Goal: Task Accomplishment & Management: Manage account settings

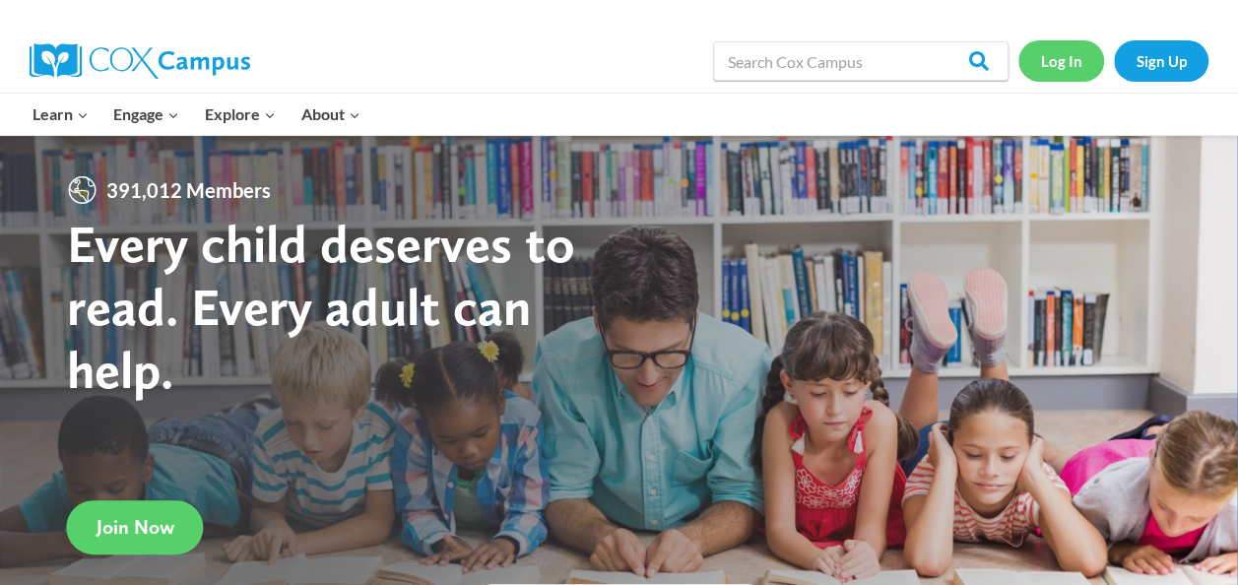
click at [1051, 63] on link "Log In" at bounding box center [1061, 60] width 86 height 40
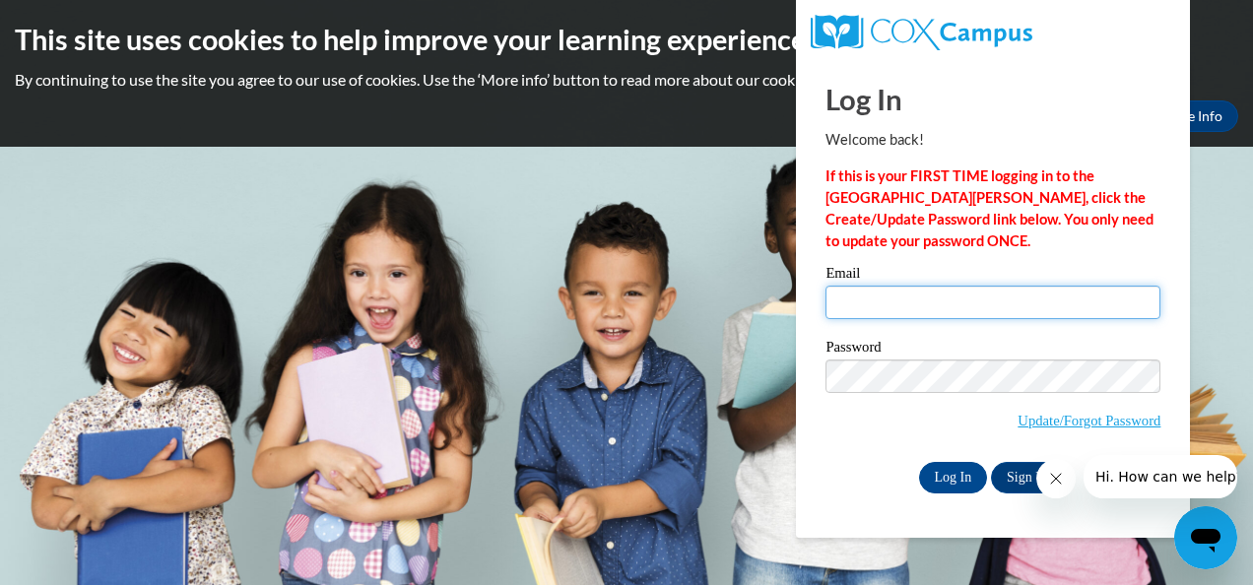
click at [987, 289] on input "Email" at bounding box center [992, 302] width 335 height 33
type input "[EMAIL_ADDRESS][DOMAIN_NAME]"
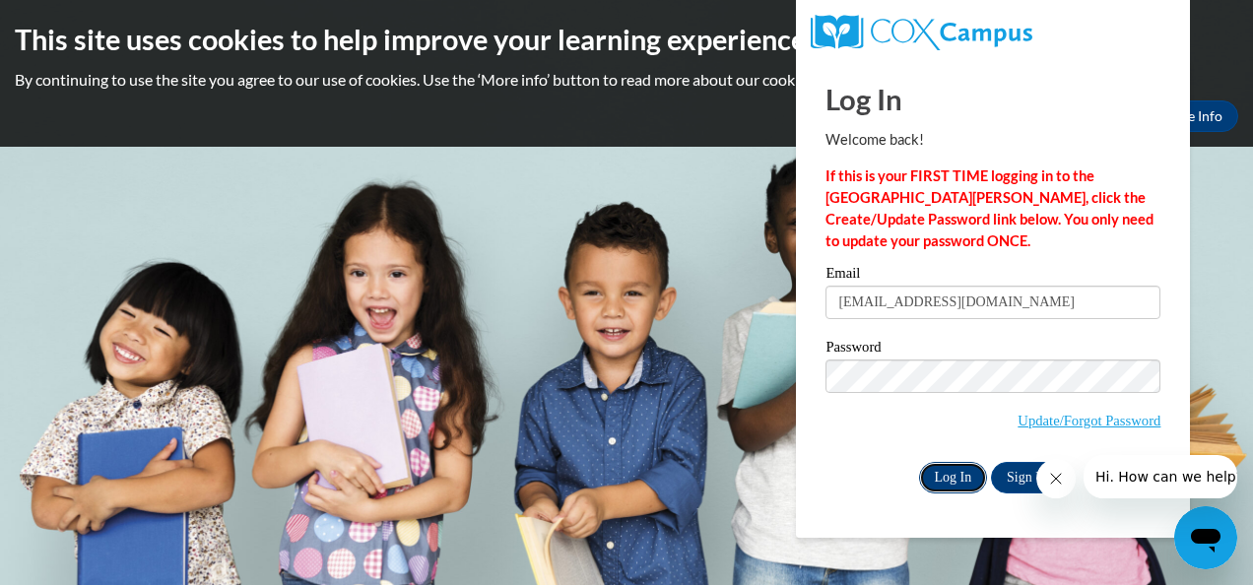
click at [959, 476] on input "Log In" at bounding box center [953, 478] width 69 height 32
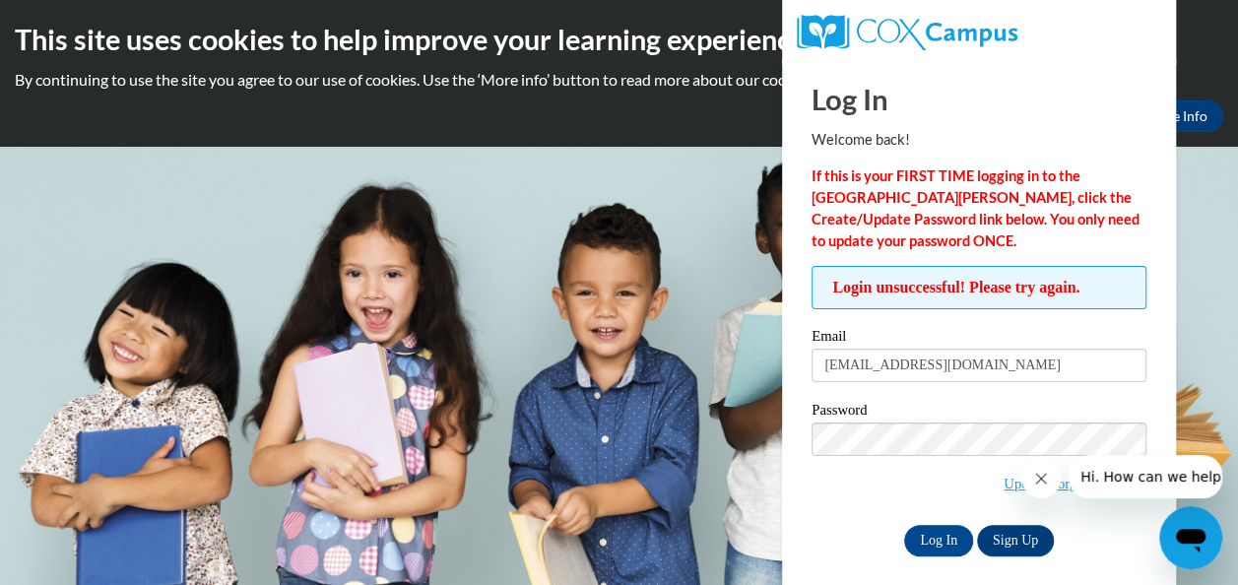
scroll to position [14, 0]
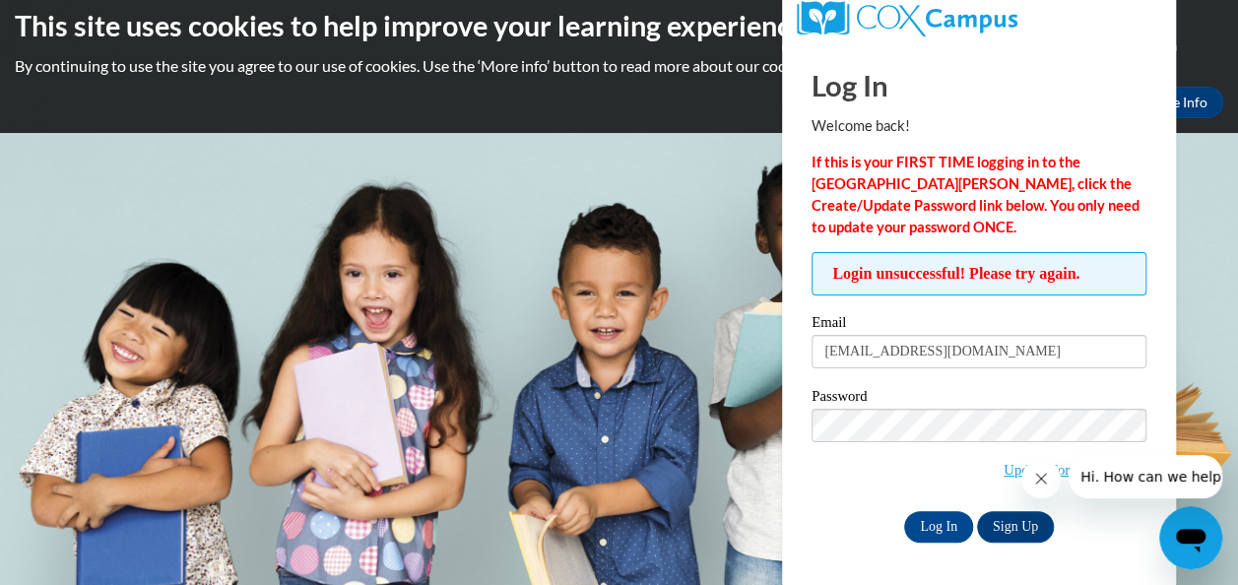
click at [1045, 481] on icon "Close message from company" at bounding box center [1041, 479] width 16 height 16
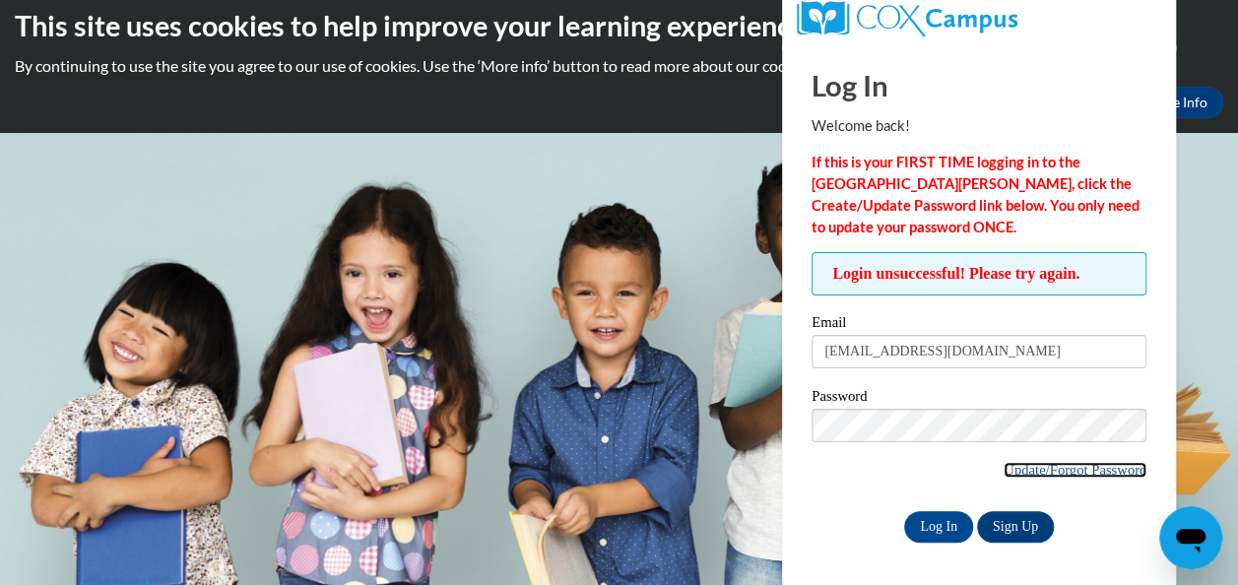
click at [1060, 463] on link "Update/Forgot Password" at bounding box center [1075, 470] width 143 height 16
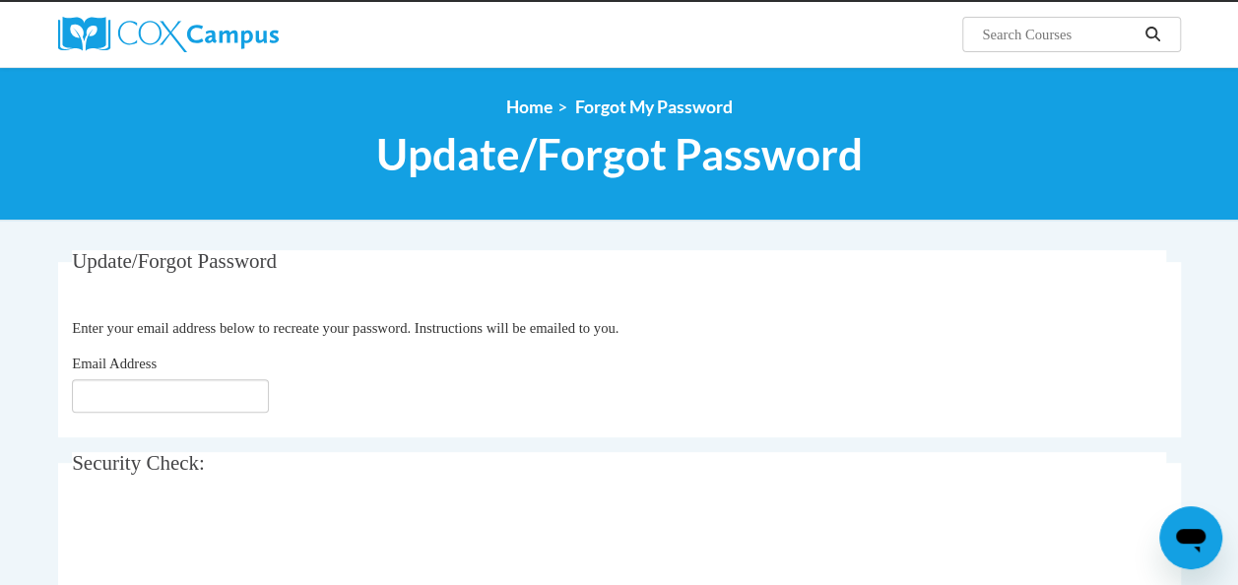
scroll to position [201, 0]
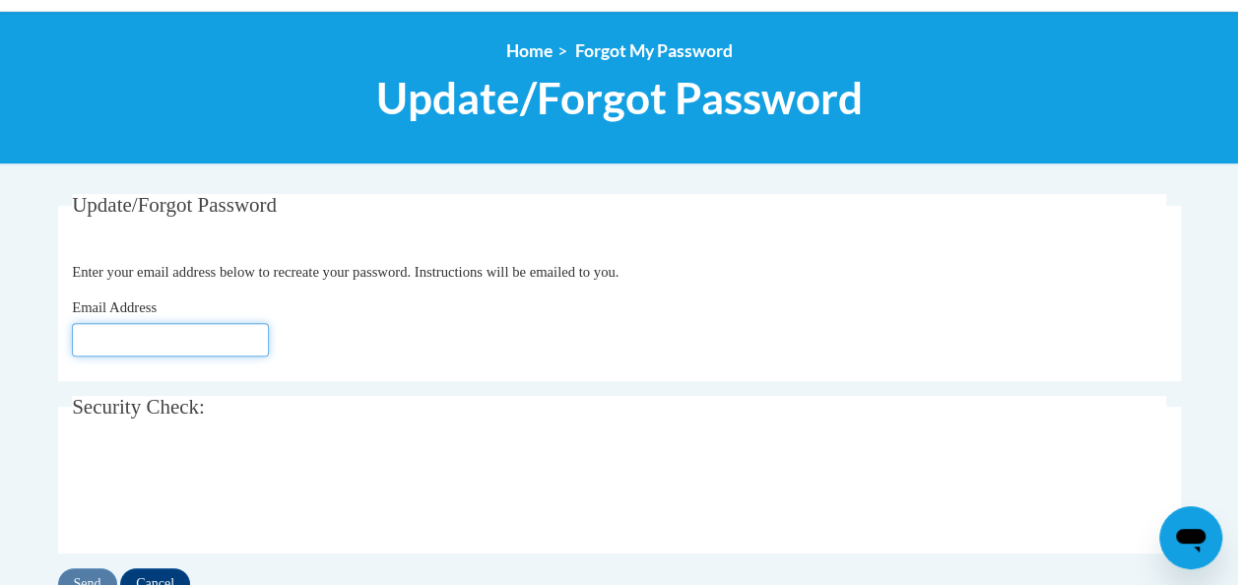
click at [124, 342] on input "Email Address" at bounding box center [170, 339] width 197 height 33
type input "[EMAIL_ADDRESS][DOMAIN_NAME]"
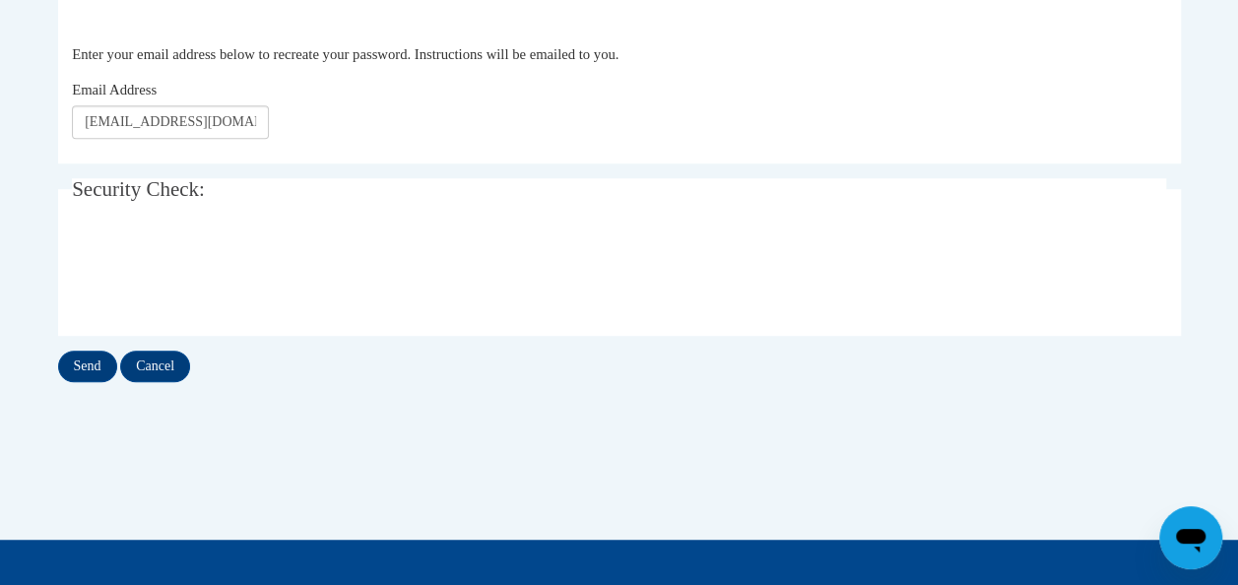
scroll to position [420, 0]
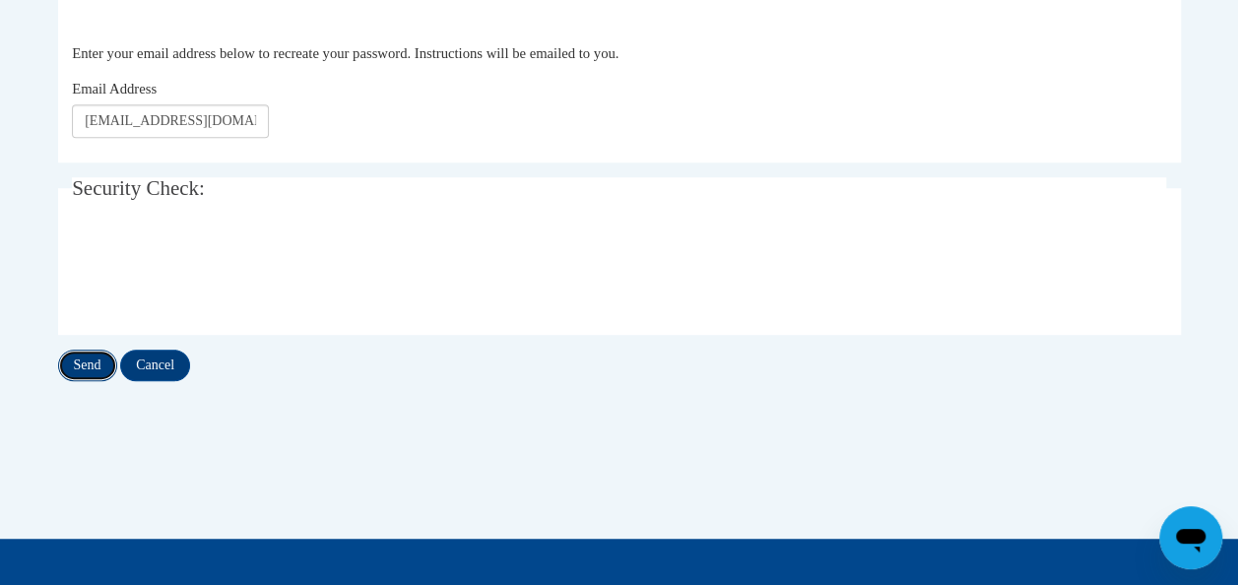
click at [93, 364] on input "Send" at bounding box center [87, 366] width 59 height 32
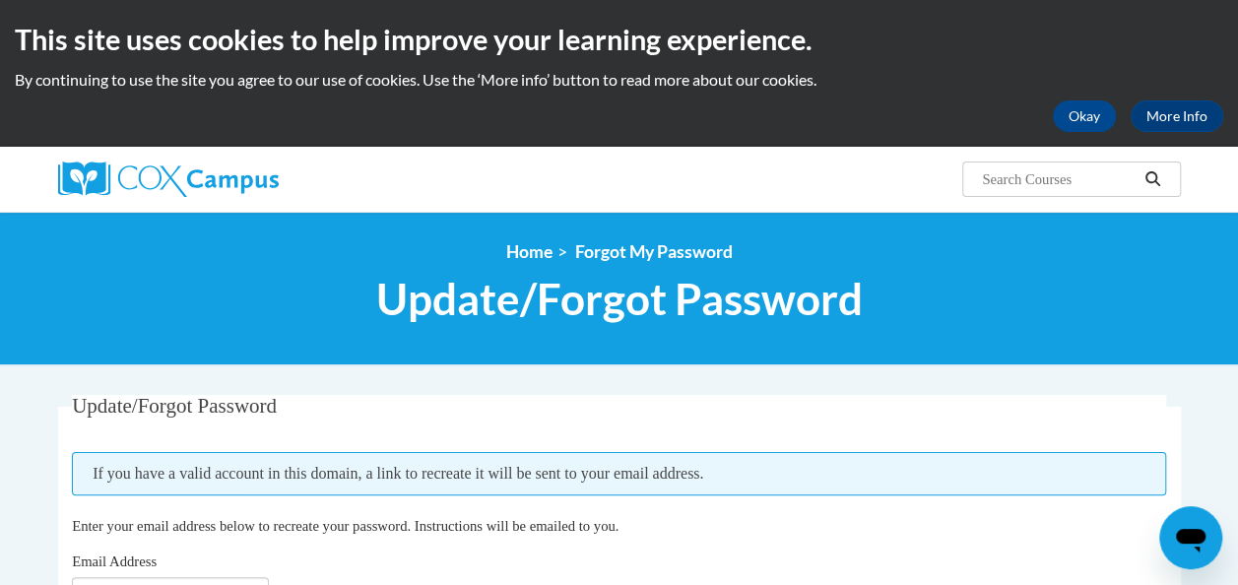
click at [91, 364] on div "<en>Home</en><fr>Accueil</fr><de>Zuhause</de><it>Casa</it><es>Casa</es><pt>Casa…" at bounding box center [619, 289] width 1238 height 154
click at [1079, 129] on button "Okay" at bounding box center [1084, 116] width 63 height 32
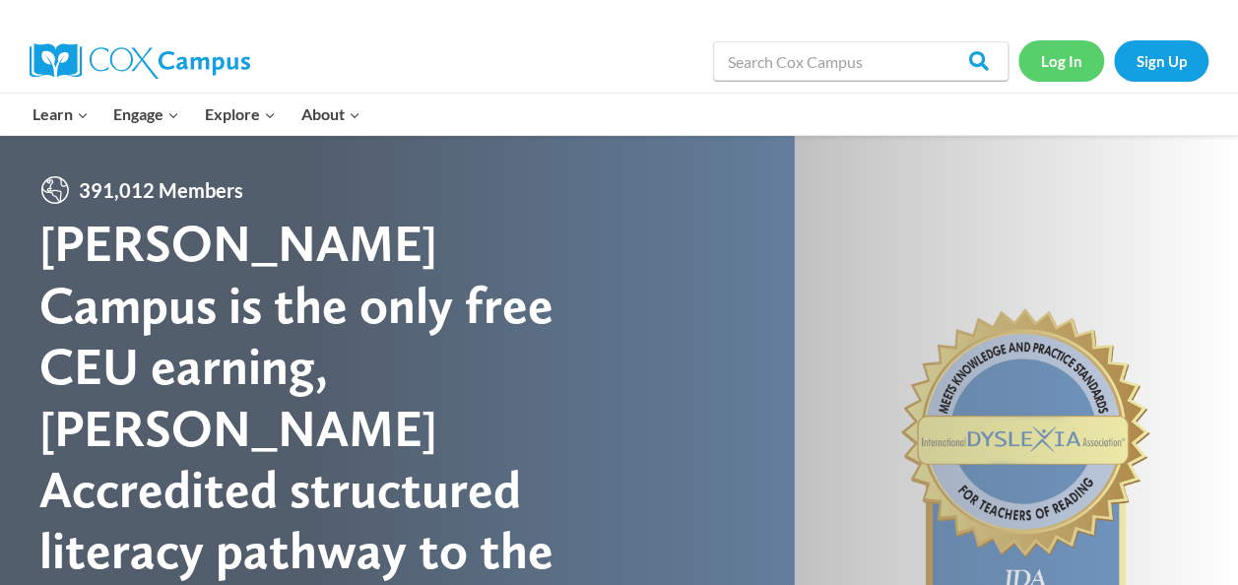
click at [1050, 63] on link "Log In" at bounding box center [1061, 60] width 86 height 40
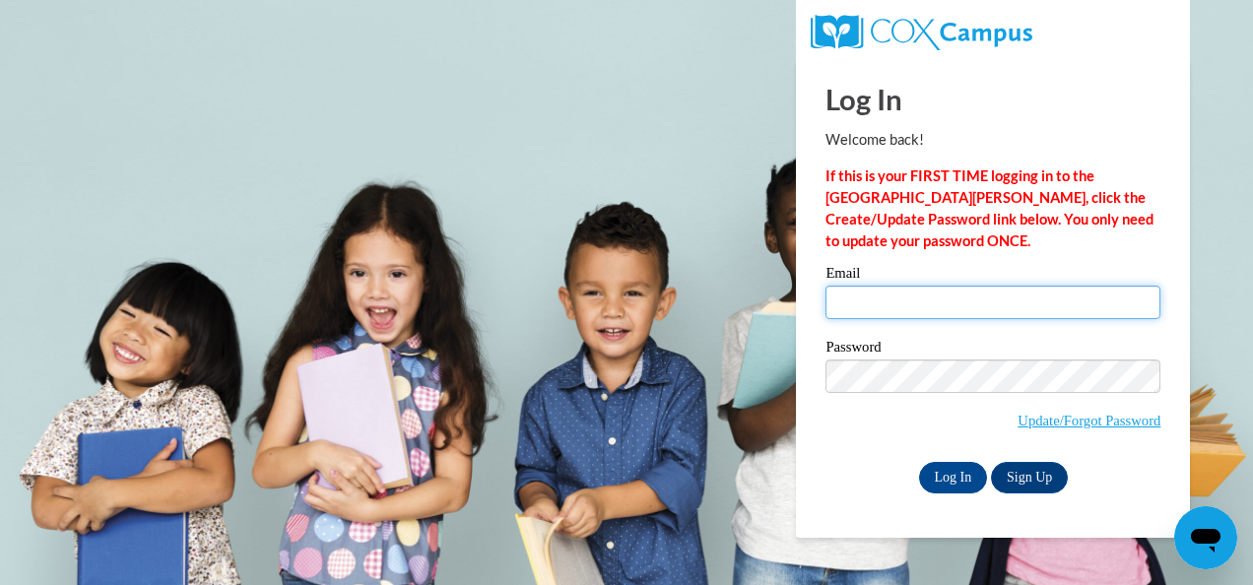
click at [950, 299] on input "Email" at bounding box center [992, 302] width 335 height 33
type input "carolwhoolerysee@yahoo.com"
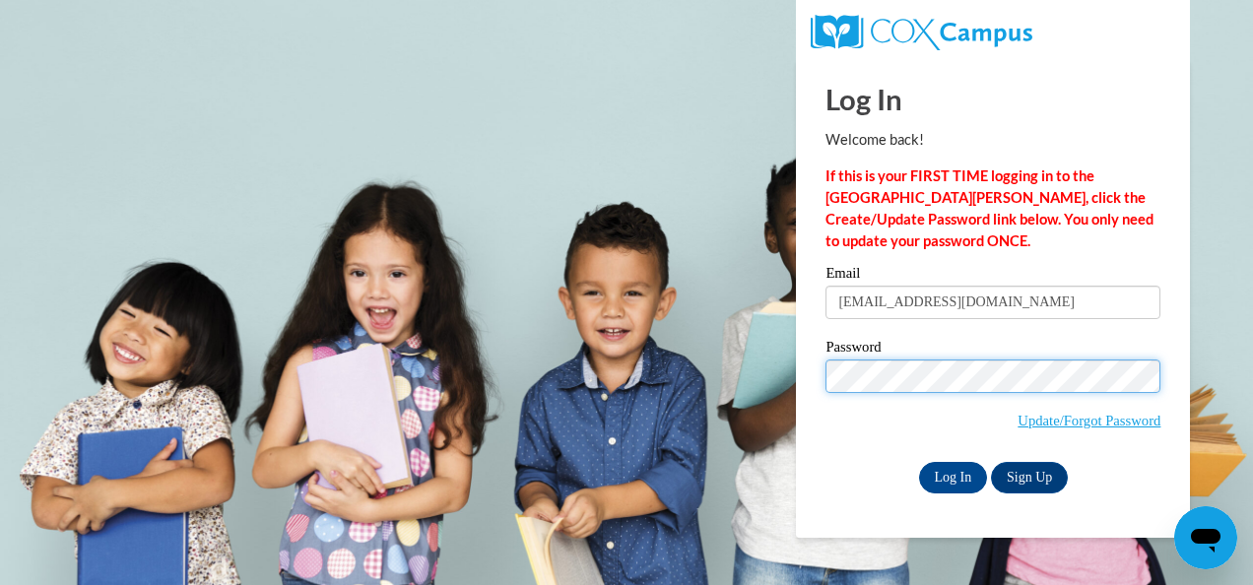
click at [780, 398] on body "Log In Welcome back! If this is your FIRST TIME logging in to the NEW Cox Campu…" at bounding box center [626, 292] width 1253 height 585
click at [774, 395] on body "Log In Welcome back! If this is your FIRST TIME logging in to the NEW Cox Campu…" at bounding box center [626, 292] width 1253 height 585
click at [922, 343] on label "Password" at bounding box center [992, 350] width 335 height 20
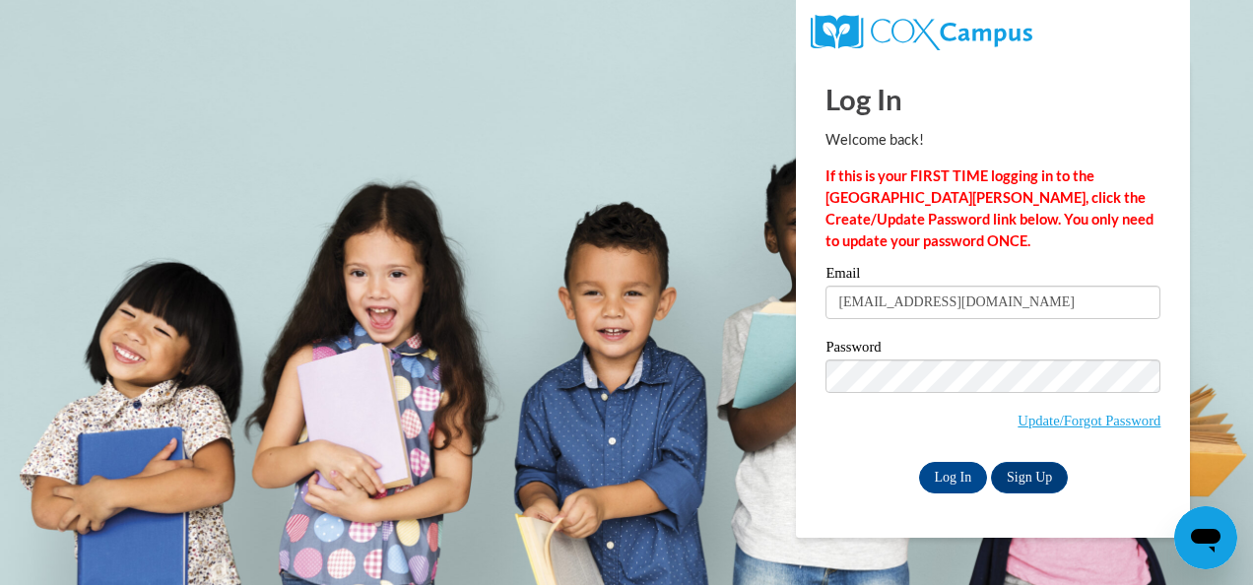
click at [1091, 98] on h1 "Log In" at bounding box center [992, 99] width 335 height 40
click at [944, 485] on input "Log In" at bounding box center [953, 478] width 69 height 32
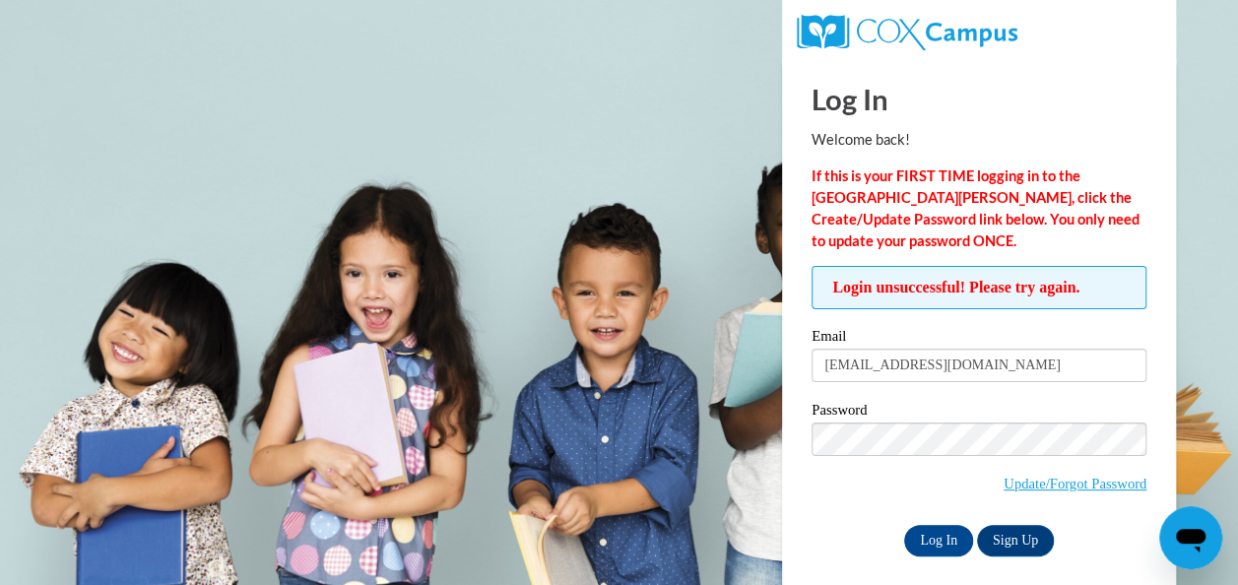
click at [1092, 263] on div "Log In Welcome back! If this is your FIRST TIME logging in to the NEW Cox Campu…" at bounding box center [979, 307] width 335 height 497
click at [940, 526] on input "Log In" at bounding box center [938, 541] width 69 height 32
click at [1038, 477] on link "Update/Forgot Password" at bounding box center [1075, 484] width 143 height 16
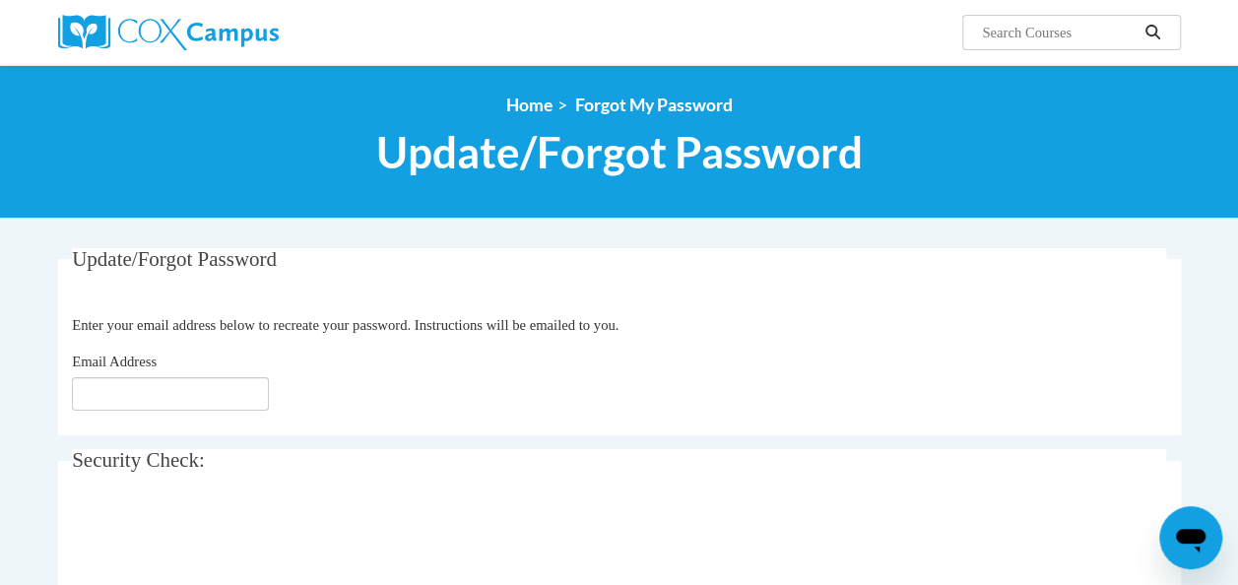
drag, startPoint x: 0, startPoint y: 0, endPoint x: 616, endPoint y: 26, distance: 616.1
click at [616, 26] on div "Search Search..." at bounding box center [811, 25] width 768 height 50
